Goal: Find specific page/section: Find specific page/section

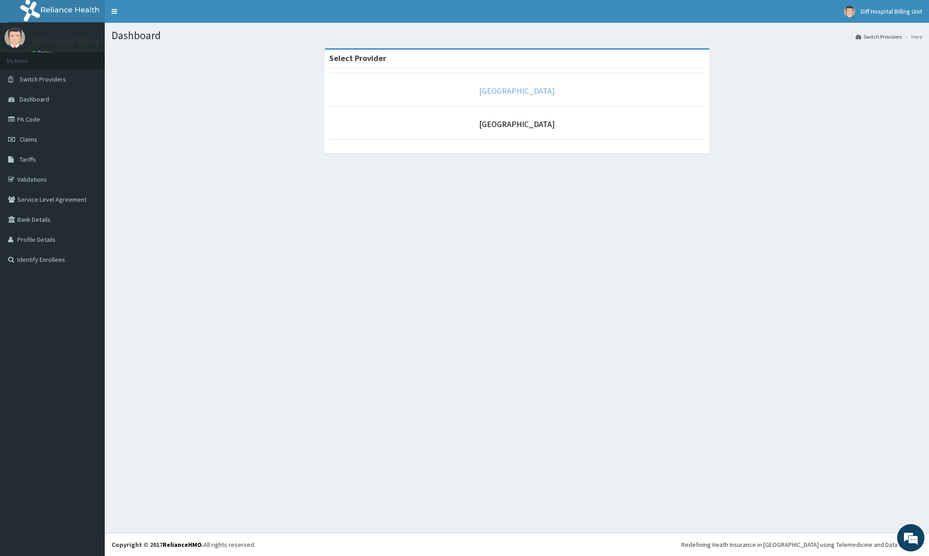
click at [510, 88] on link "[GEOGRAPHIC_DATA]" at bounding box center [517, 91] width 76 height 10
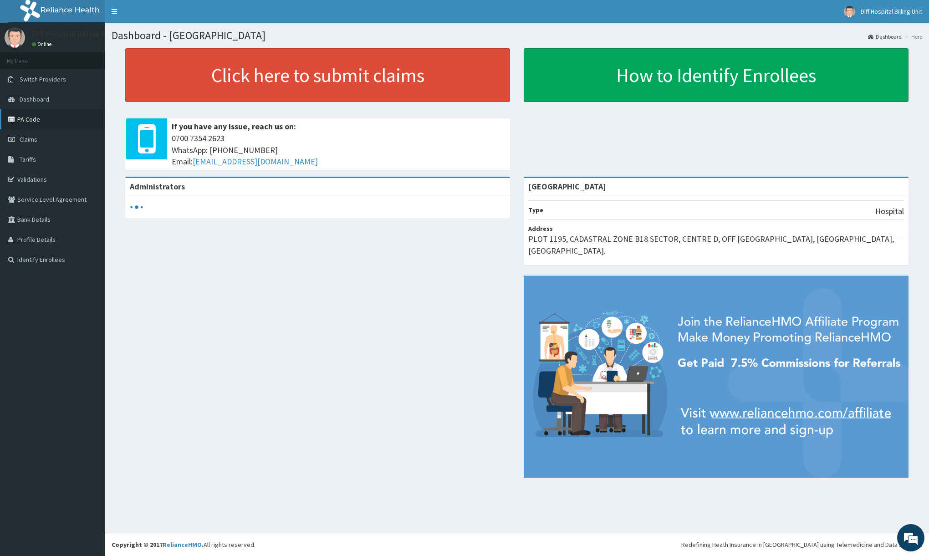
click at [28, 121] on link "PA Code" at bounding box center [52, 119] width 105 height 20
